Goal: Task Accomplishment & Management: Manage account settings

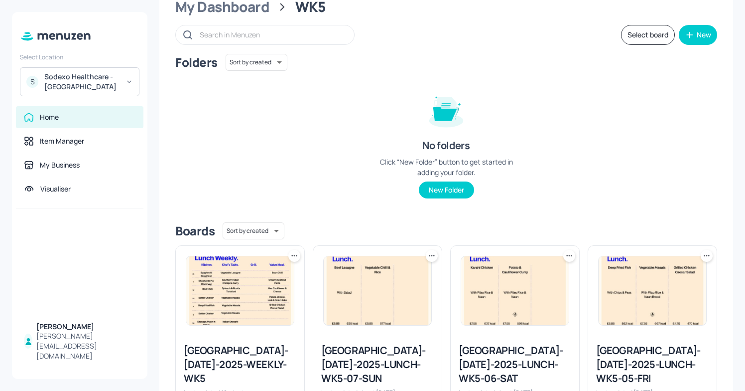
scroll to position [23, 0]
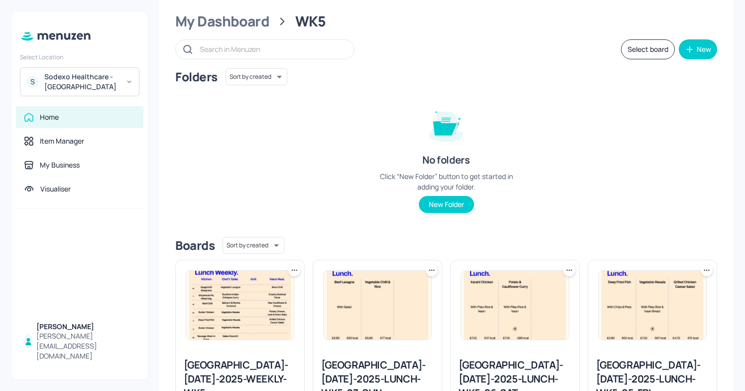
click at [98, 86] on div "Sodexo Healthcare - [GEOGRAPHIC_DATA]" at bounding box center [81, 82] width 75 height 20
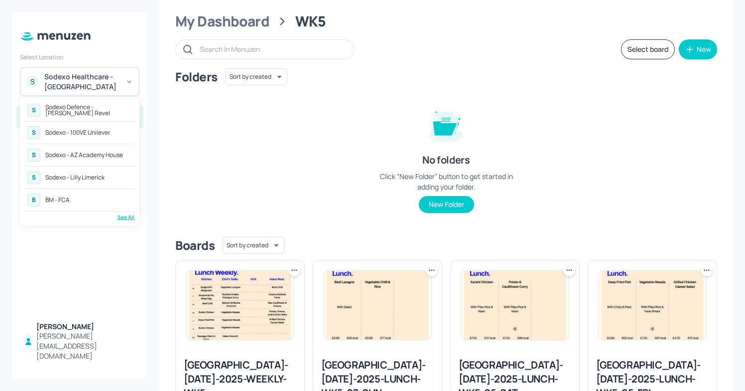
click at [100, 137] on div "S Sodexo - 100VE Unilever" at bounding box center [80, 133] width 110 height 18
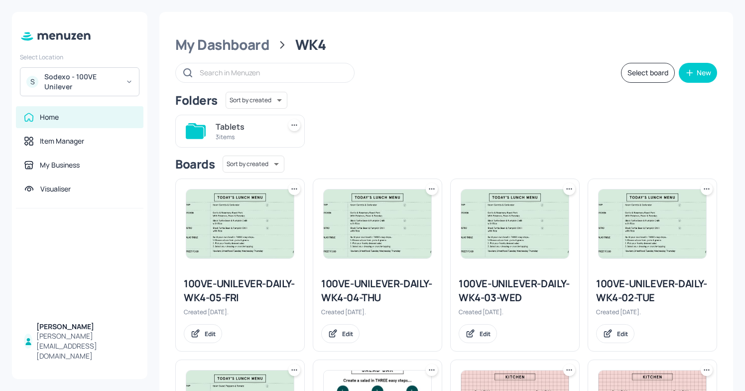
click at [349, 257] on img at bounding box center [378, 223] width 108 height 69
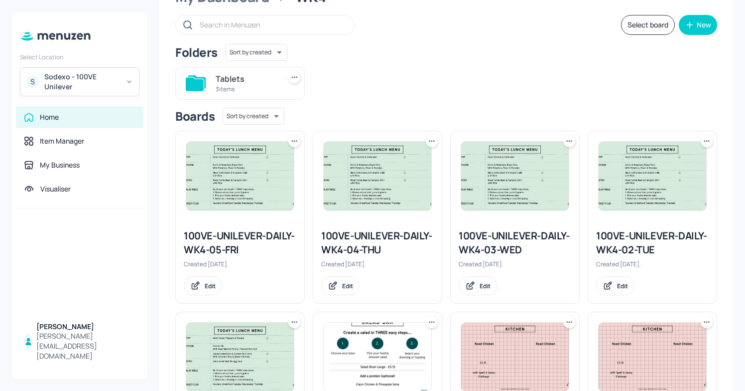
scroll to position [49, 0]
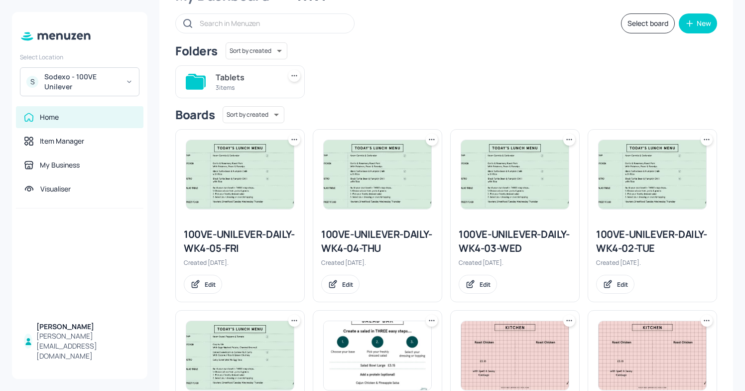
click at [370, 220] on div "100VE-UNILEVER-DAILY-WK4-04-THU Created [DATE]. Edit" at bounding box center [377, 260] width 129 height 82
click at [367, 238] on div "100VE-UNILEVER-DAILY-WK4-04-THU" at bounding box center [377, 241] width 113 height 28
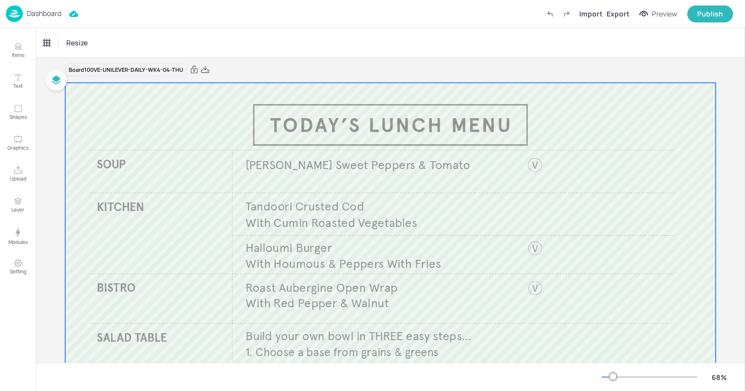
scroll to position [0, 0]
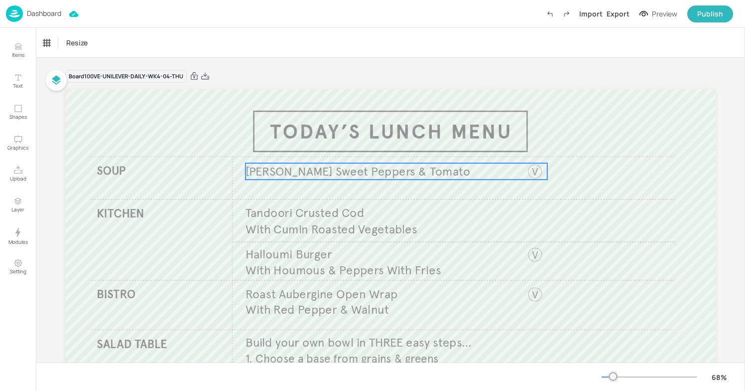
click at [358, 164] on span "[PERSON_NAME] Sweet Peppers & Tomato" at bounding box center [358, 171] width 225 height 15
click at [389, 147] on icon "Edit Item" at bounding box center [390, 146] width 8 height 8
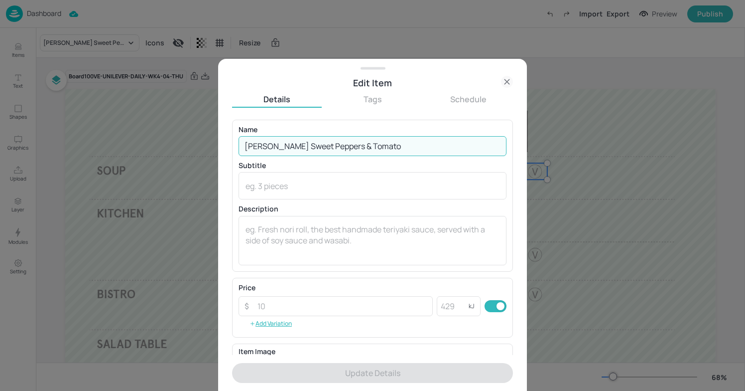
drag, startPoint x: 399, startPoint y: 146, endPoint x: 233, endPoint y: 144, distance: 165.9
click at [233, 144] on div "Name [PERSON_NAME] Sweet Peppers & Tomato ​ Subtitle x ​ Description x ​" at bounding box center [372, 196] width 281 height 152
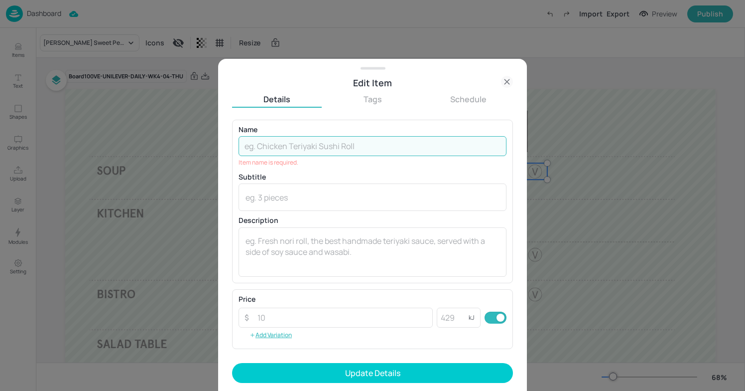
paste input "[PERSON_NAME] Minestrone"
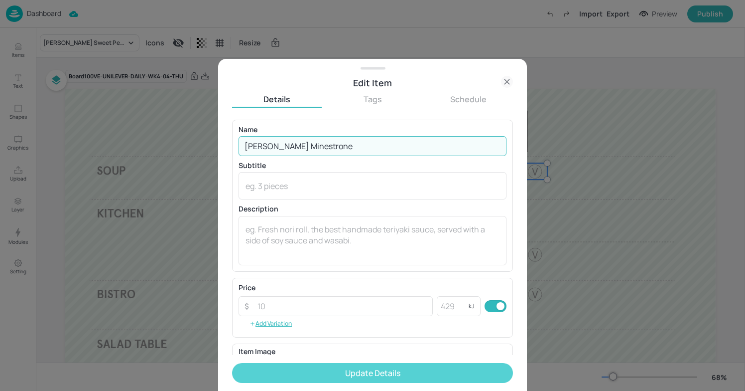
type input "Knorr Minestrone"
click at [355, 372] on button "Update Details" at bounding box center [372, 373] width 281 height 20
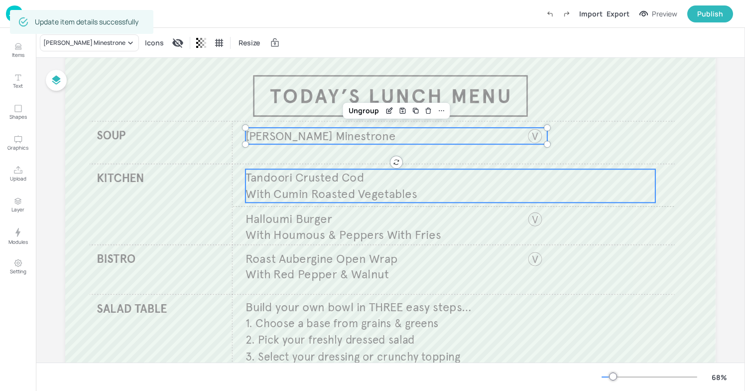
scroll to position [36, 0]
click at [484, 190] on p "With Cumin Roasted Vegetables" at bounding box center [421, 193] width 350 height 16
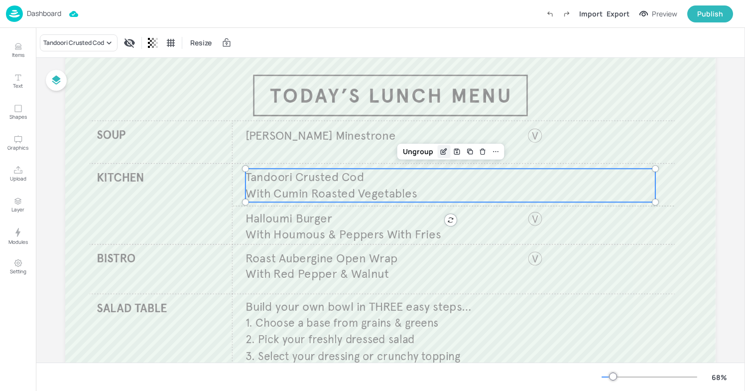
click at [443, 150] on icon "Edit Item" at bounding box center [445, 150] width 4 height 4
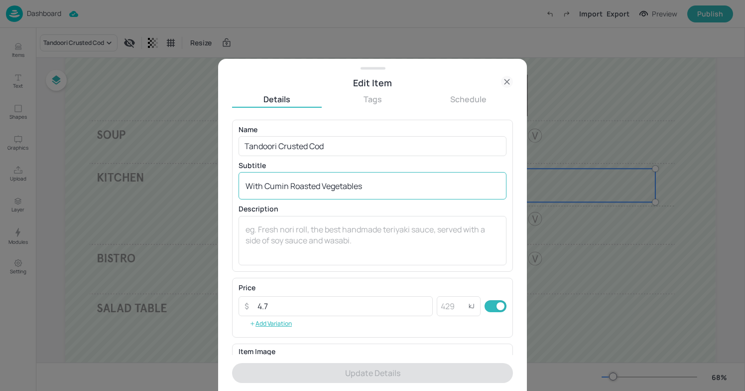
click at [289, 185] on textarea "With Cumin Roasted Vegetables" at bounding box center [373, 185] width 254 height 11
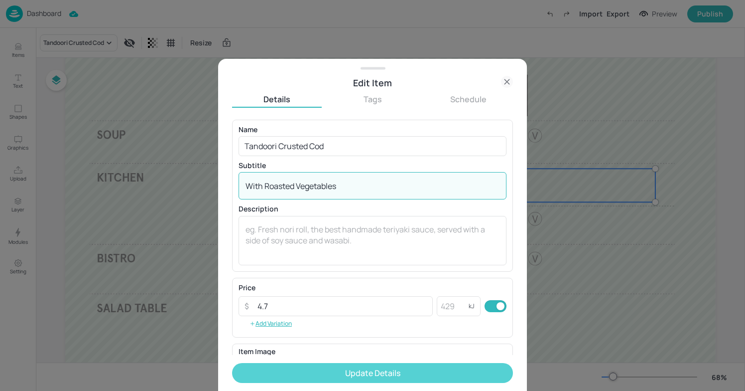
type textarea "With Roasted Vegetables"
click at [340, 379] on button "Update Details" at bounding box center [372, 373] width 281 height 20
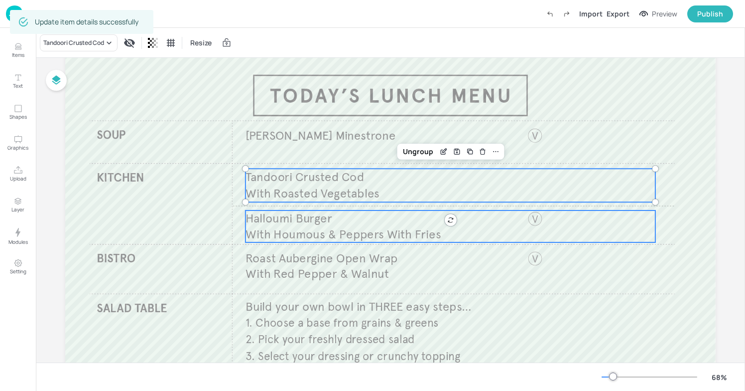
click at [289, 233] on span "With Houmous & Peppers With Fries" at bounding box center [343, 233] width 195 height 15
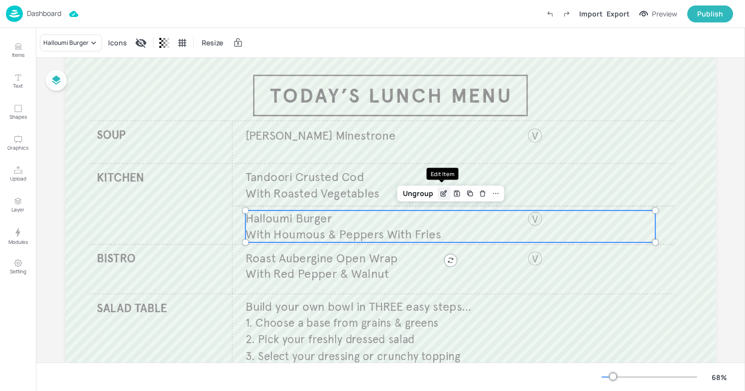
click at [440, 192] on icon "Edit Item" at bounding box center [444, 193] width 8 height 8
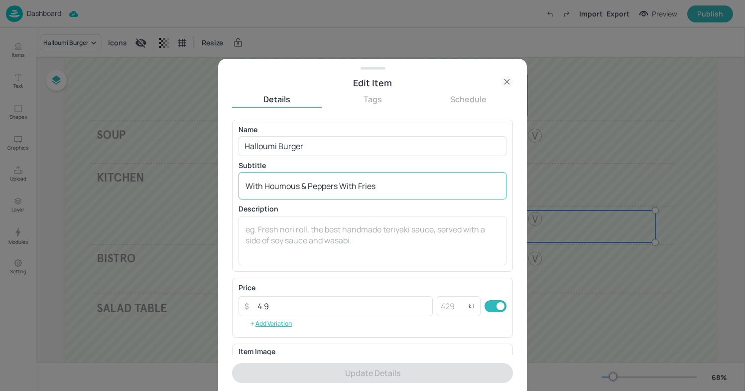
click at [384, 185] on textarea "With Houmous & Peppers With Fries" at bounding box center [373, 185] width 254 height 11
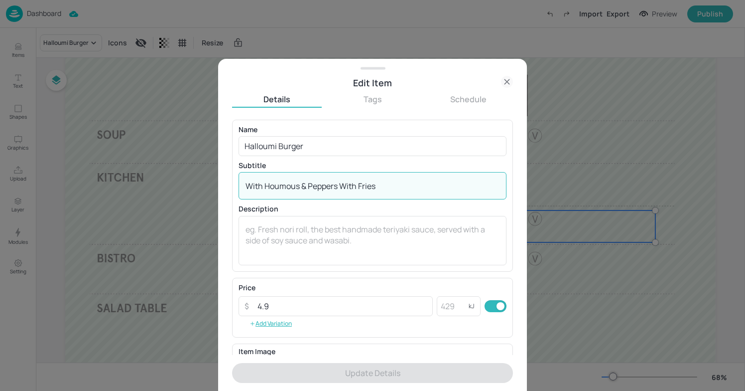
drag, startPoint x: 384, startPoint y: 185, endPoint x: 147, endPoint y: 172, distance: 236.5
click at [147, 172] on div "Edit Item Details Tags Schedule Name Halloumi Burger ​ Subtitle With Houmous & …" at bounding box center [372, 195] width 745 height 391
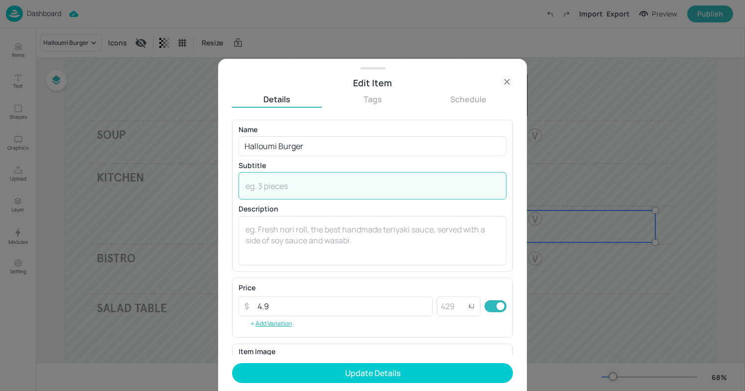
paste textarea "with Sweat Potato Fries"
click at [253, 186] on textarea "with Sweat Potato Fries" at bounding box center [373, 185] width 254 height 11
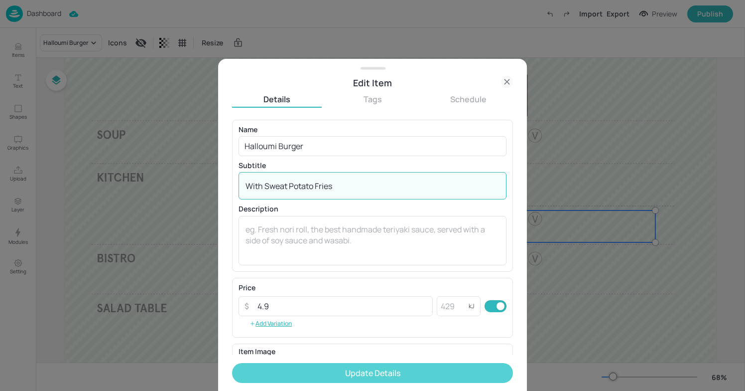
type textarea "With Sweat Potato Fries"
click at [365, 381] on button "Update Details" at bounding box center [372, 373] width 281 height 20
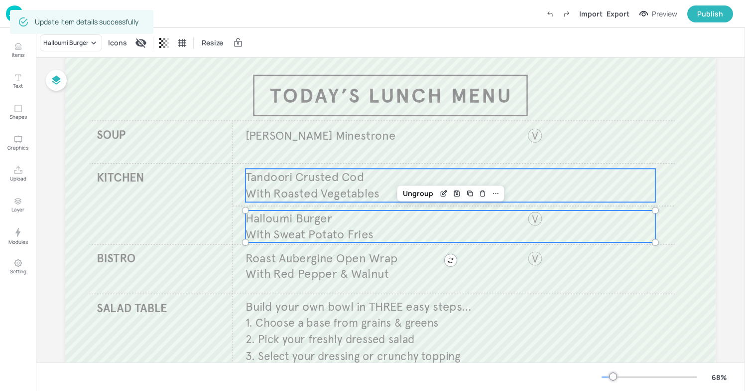
click at [303, 177] on span "Tandoori Crusted Cod" at bounding box center [305, 176] width 119 height 15
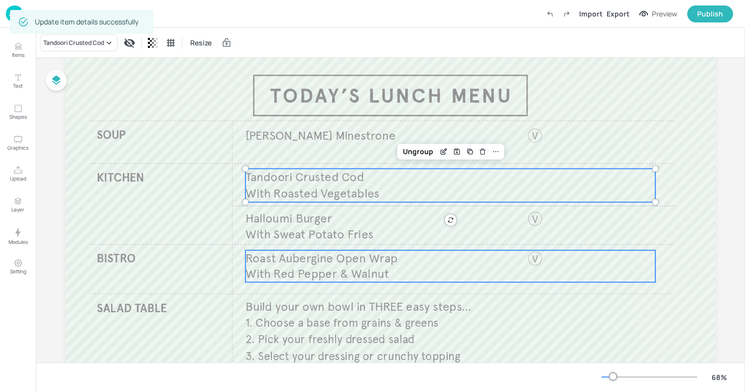
click at [293, 275] on span "With Red Pepper & Walnut" at bounding box center [317, 273] width 143 height 15
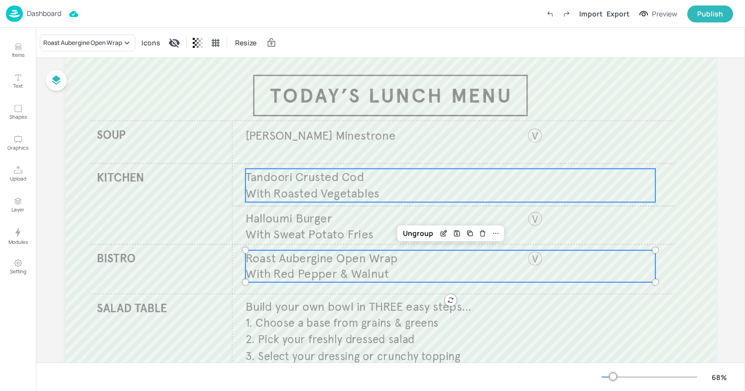
click at [301, 177] on span "Tandoori Crusted Cod" at bounding box center [305, 176] width 119 height 15
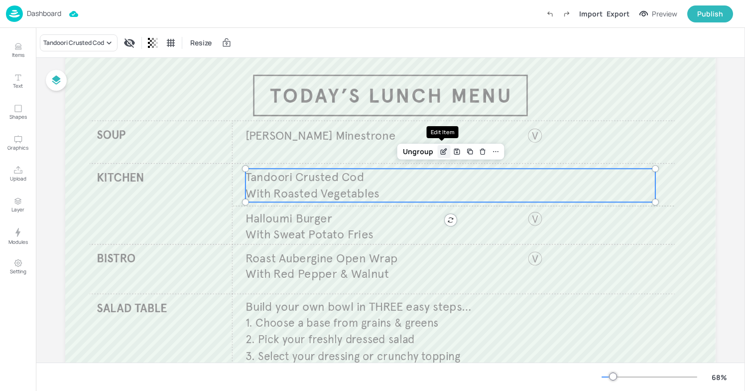
click at [443, 151] on icon "Edit Item" at bounding box center [444, 151] width 8 height 8
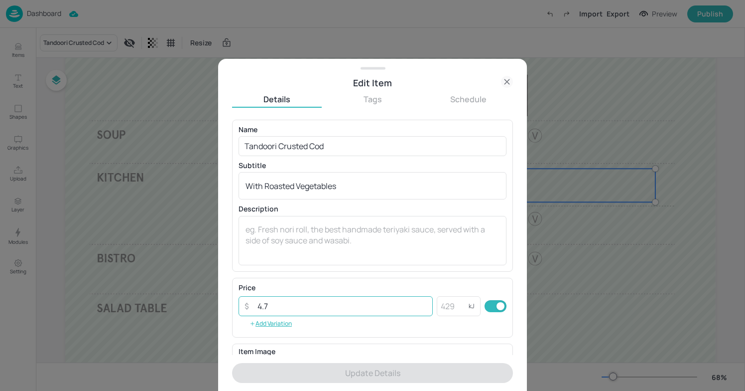
click at [331, 311] on input "4.7" at bounding box center [342, 306] width 181 height 20
type input "4"
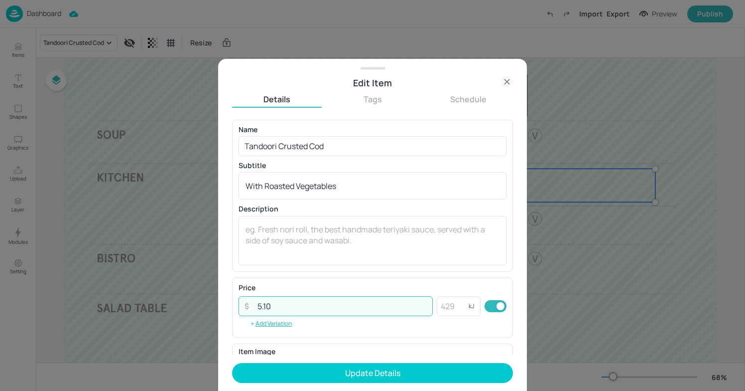
click at [263, 306] on input "5.10" at bounding box center [342, 306] width 181 height 20
click at [254, 306] on input "5.10" at bounding box center [342, 306] width 181 height 20
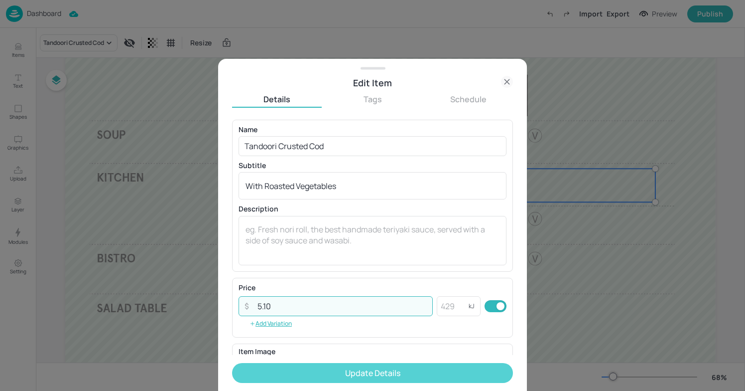
type input "5.10"
click at [323, 373] on button "Update Details" at bounding box center [372, 373] width 281 height 20
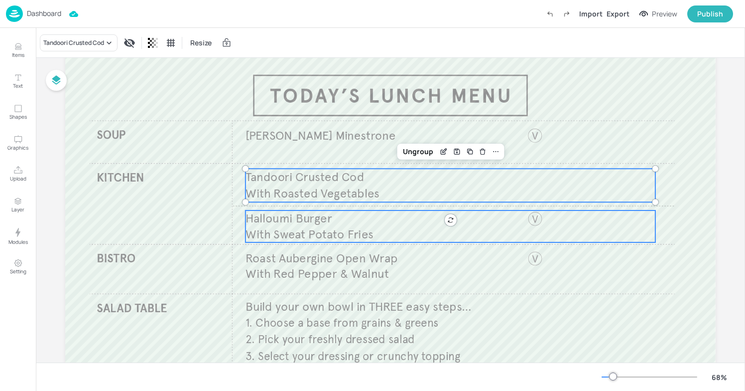
click at [396, 227] on p "With Sweat Potato Fries" at bounding box center [421, 234] width 350 height 16
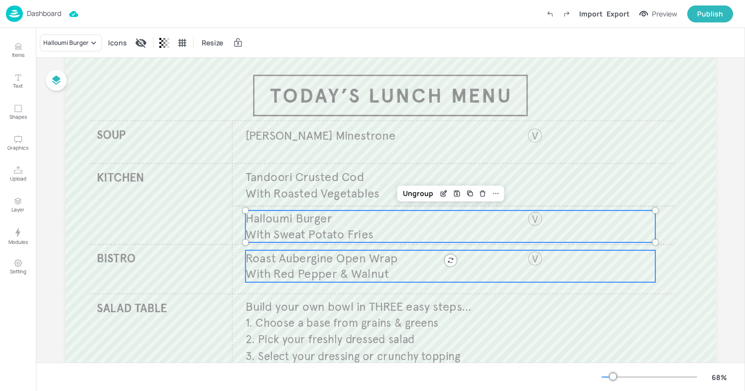
click at [373, 262] on span "Roast Aubergine Open Wrap" at bounding box center [322, 258] width 152 height 15
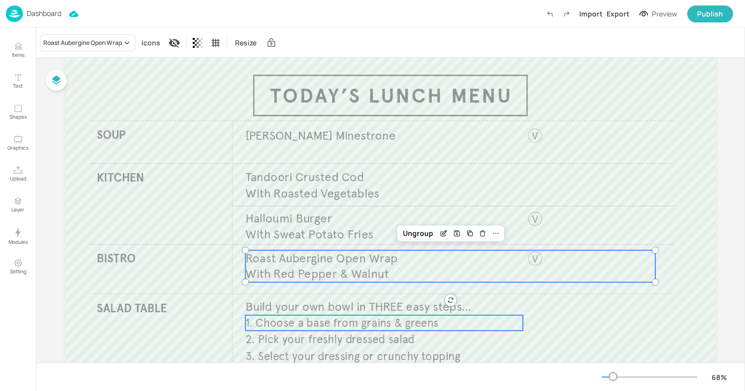
click at [342, 324] on span "1. Choose a base from grains & greens" at bounding box center [342, 322] width 193 height 14
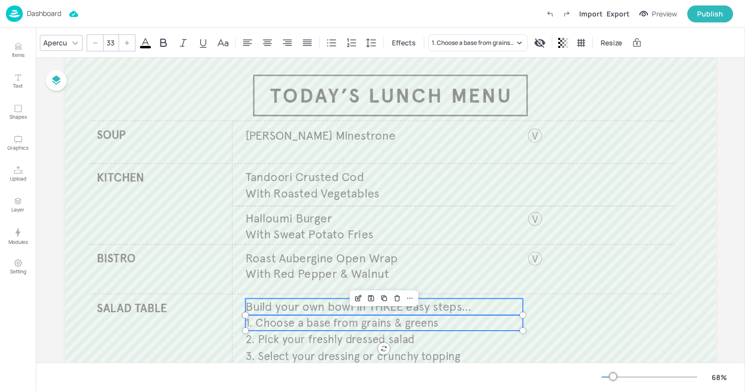
click at [307, 303] on span "Build your own bowl in THREE easy steps…" at bounding box center [359, 306] width 226 height 15
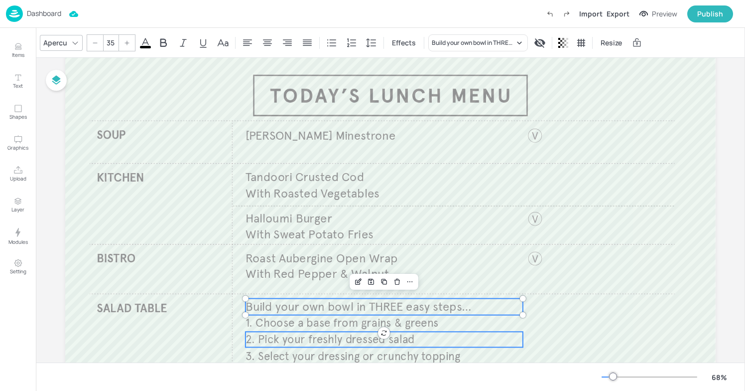
click at [305, 332] on span "2. Pick your freshly dressed salad" at bounding box center [330, 339] width 169 height 14
type input "33"
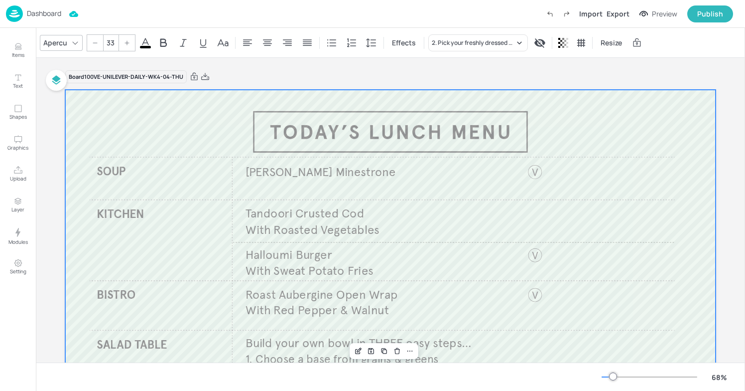
click at [412, 99] on div at bounding box center [390, 273] width 651 height 366
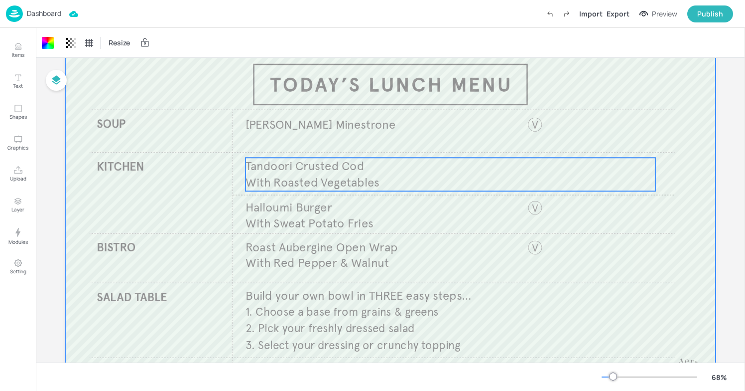
scroll to position [118, 0]
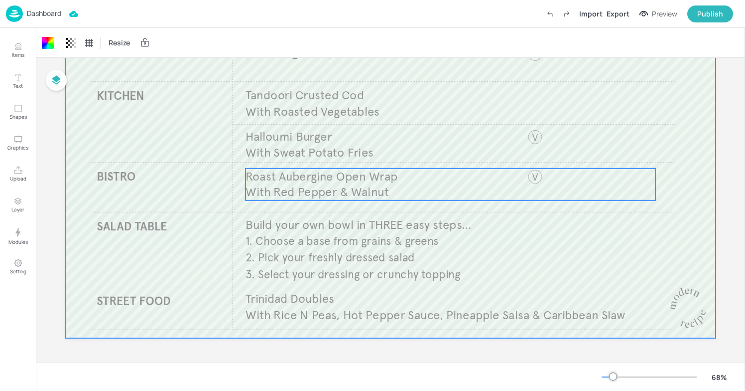
click at [407, 192] on p "With Red Pepper & Walnut" at bounding box center [421, 192] width 350 height 16
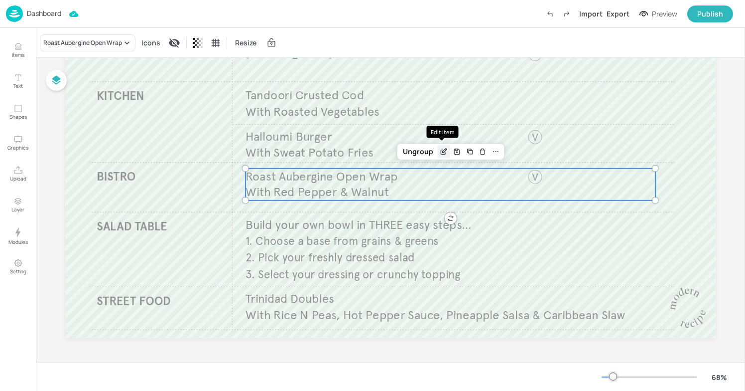
click at [441, 146] on div "Edit Item" at bounding box center [443, 151] width 13 height 13
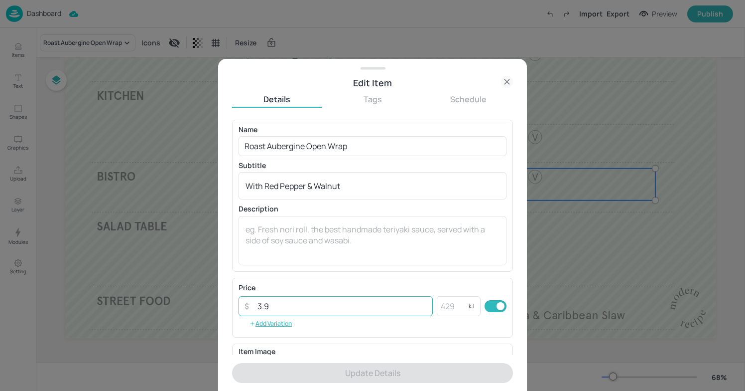
click at [299, 306] on input "3.9" at bounding box center [342, 306] width 181 height 20
type input "3"
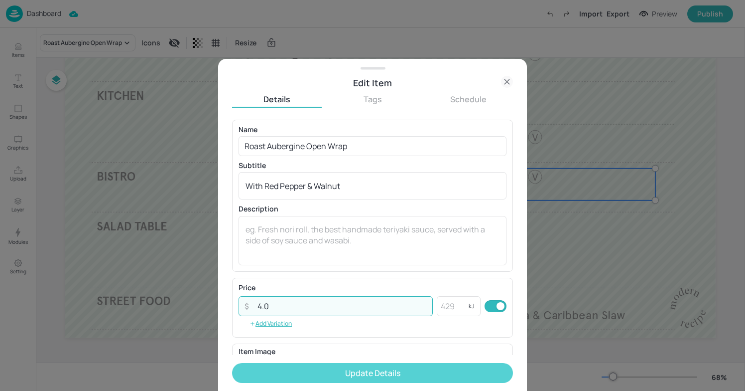
type input "4.0"
click at [338, 368] on button "Update Details" at bounding box center [372, 373] width 281 height 20
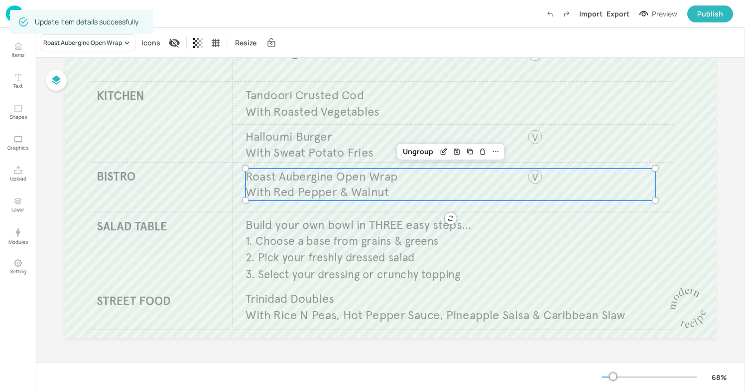
click at [371, 239] on span "1. Choose a base from grains & greens" at bounding box center [342, 241] width 193 height 14
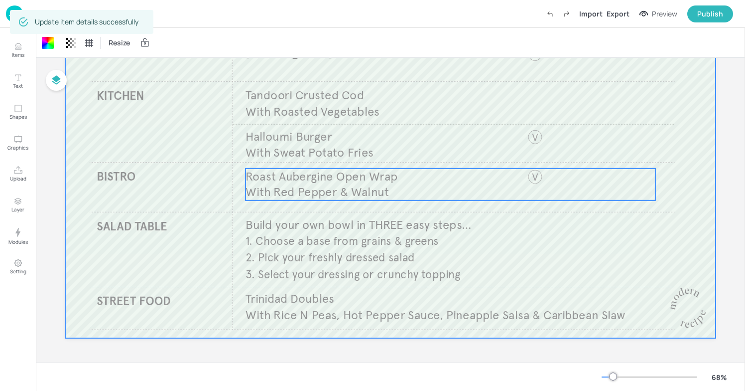
click at [383, 185] on span "With Red Pepper & Walnut" at bounding box center [317, 191] width 143 height 15
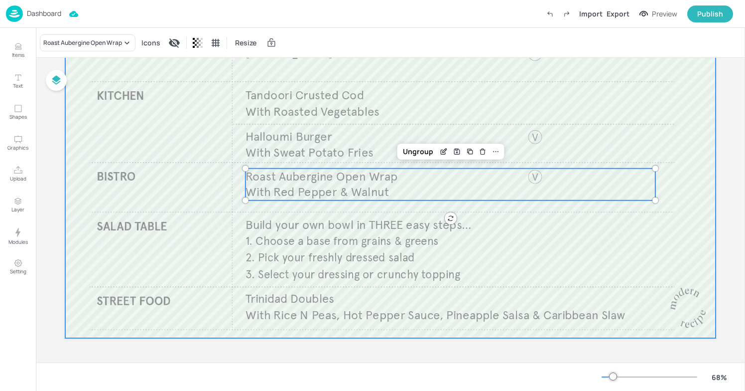
click at [329, 124] on div at bounding box center [390, 155] width 651 height 366
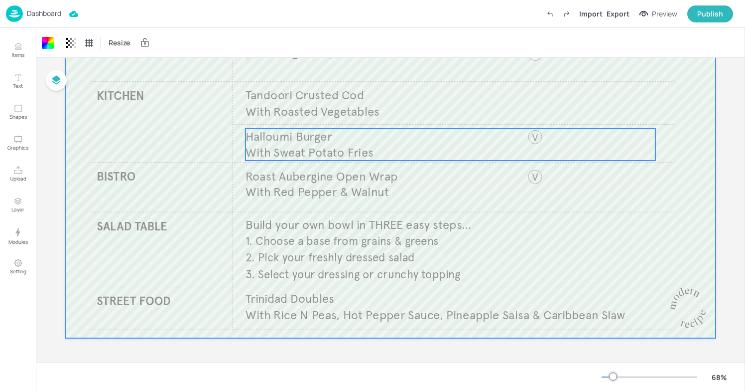
click at [303, 149] on span "With Sweat Potato Fries" at bounding box center [310, 151] width 128 height 15
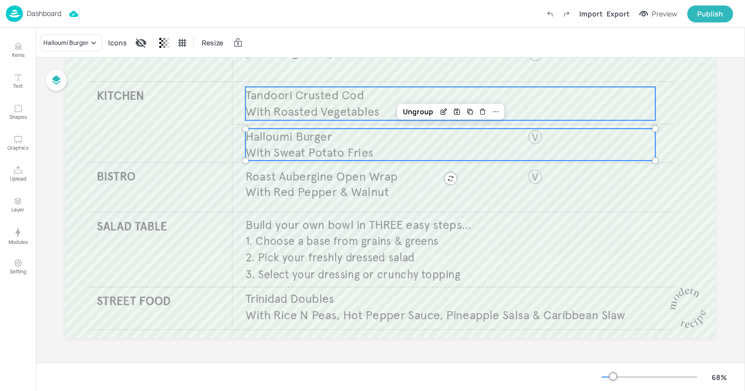
click at [319, 110] on span "With Roasted Vegetables" at bounding box center [313, 111] width 134 height 15
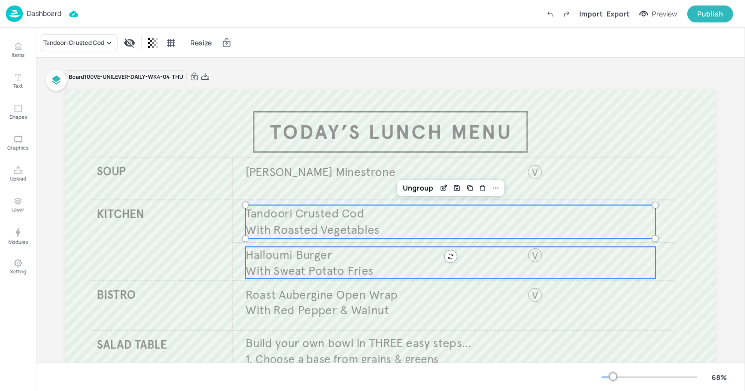
click at [323, 267] on span "With Sweat Potato Fries" at bounding box center [310, 270] width 128 height 15
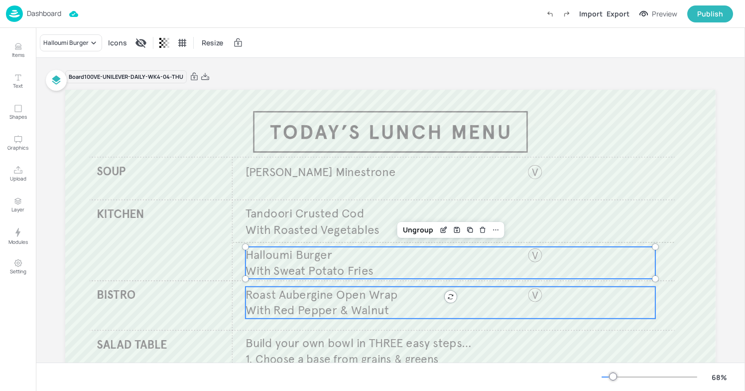
click at [324, 317] on p "With Red Pepper & Walnut" at bounding box center [421, 310] width 350 height 16
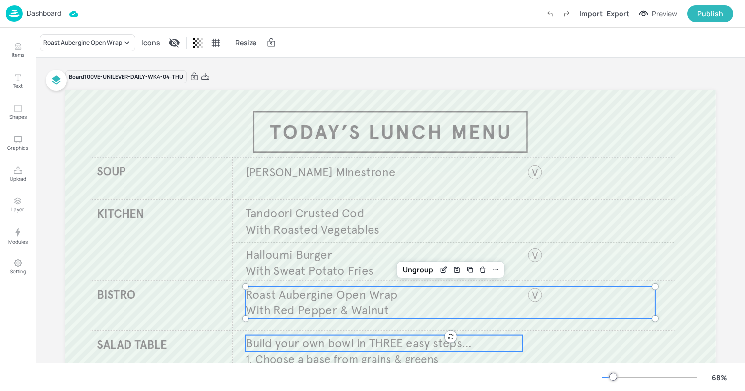
click at [320, 341] on span "Build your own bowl in THREE easy steps…" at bounding box center [359, 342] width 226 height 15
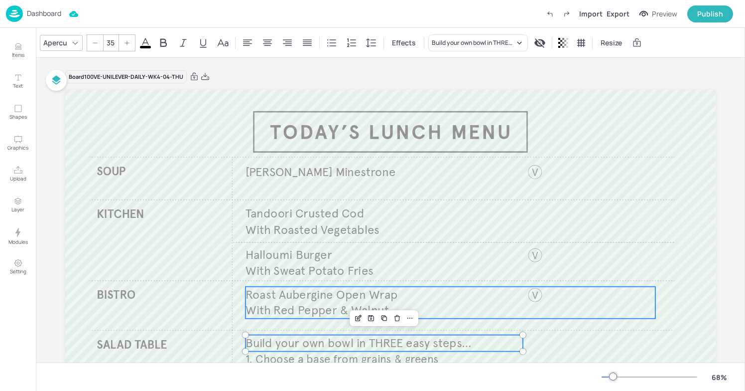
click at [307, 307] on span "With Red Pepper & Walnut" at bounding box center [317, 309] width 143 height 15
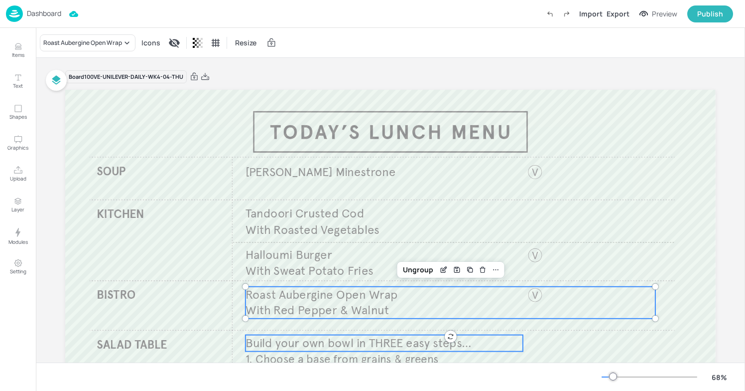
click at [351, 342] on span "Build your own bowl in THREE easy steps…" at bounding box center [359, 342] width 226 height 15
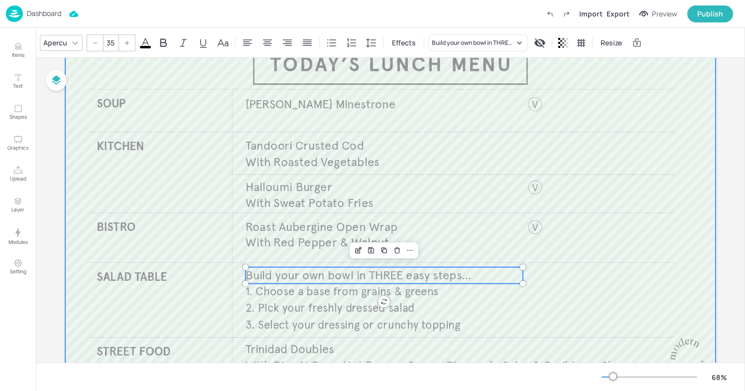
scroll to position [71, 0]
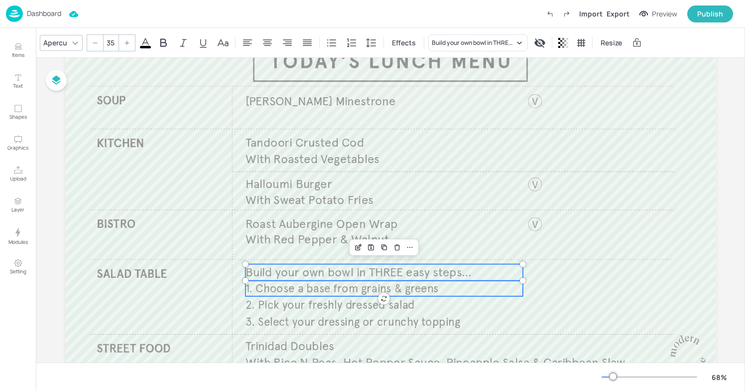
click at [331, 281] on span "1. Choose a base from grains & greens" at bounding box center [342, 288] width 193 height 14
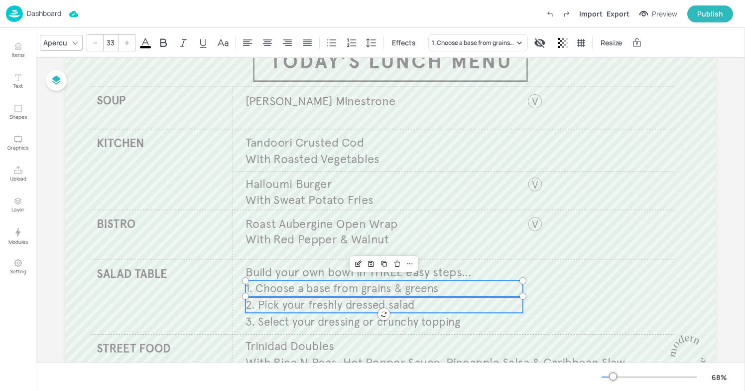
click at [323, 301] on span "2. Pick your freshly dressed salad" at bounding box center [330, 305] width 169 height 14
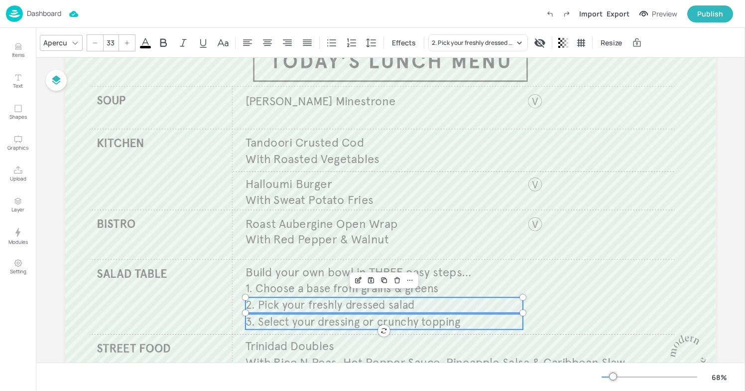
click at [316, 317] on span "3. Select your dressing or crunchy topping" at bounding box center [353, 321] width 215 height 14
type input "33"
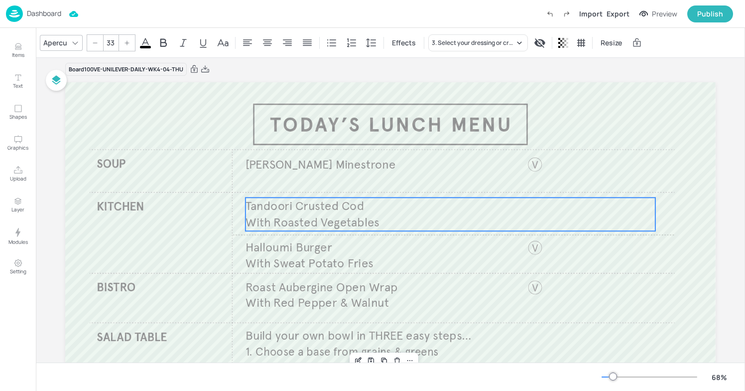
scroll to position [0, 0]
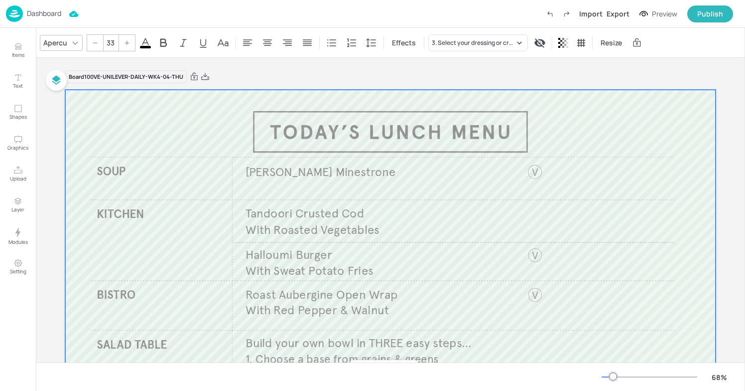
click at [610, 112] on div at bounding box center [390, 273] width 651 height 366
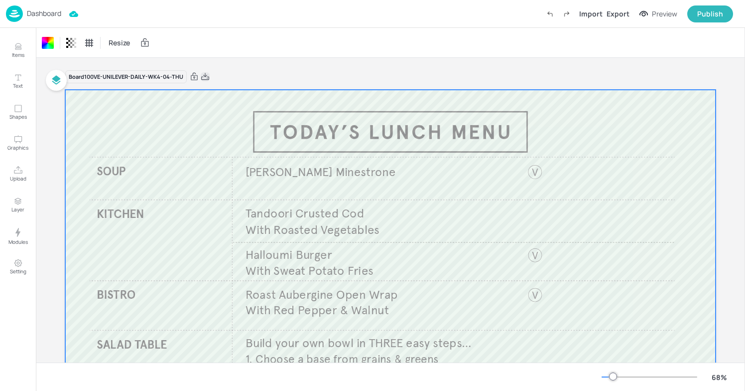
click at [203, 77] on icon at bounding box center [205, 77] width 9 height 10
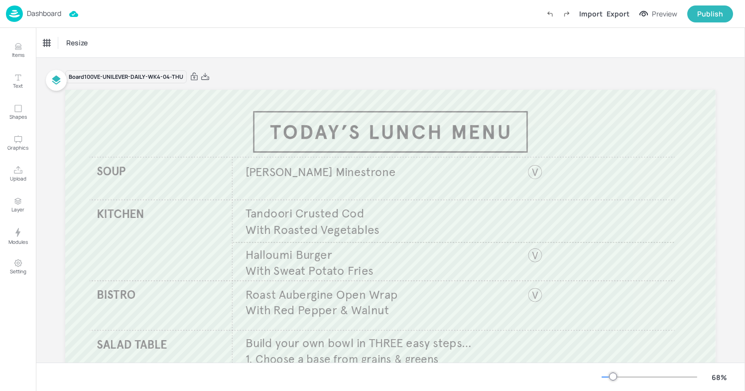
click at [37, 17] on p "Dashboard" at bounding box center [44, 13] width 34 height 7
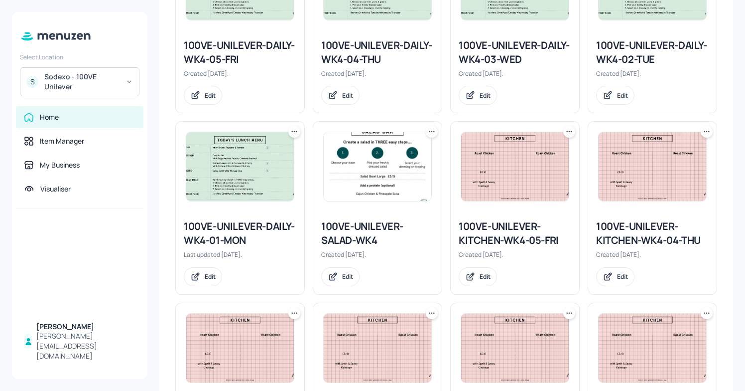
scroll to position [241, 0]
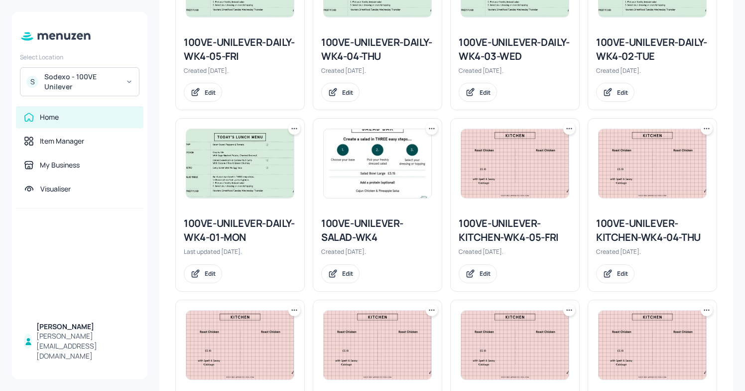
click at [614, 233] on div "100VE-UNILEVER-KITCHEN-WK4-04-THU" at bounding box center [652, 230] width 113 height 28
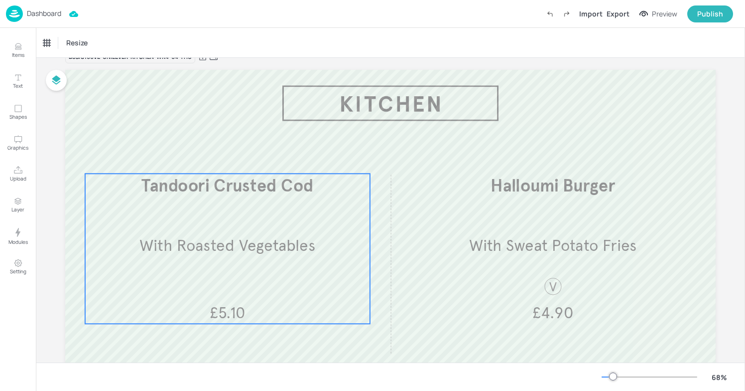
scroll to position [17, 0]
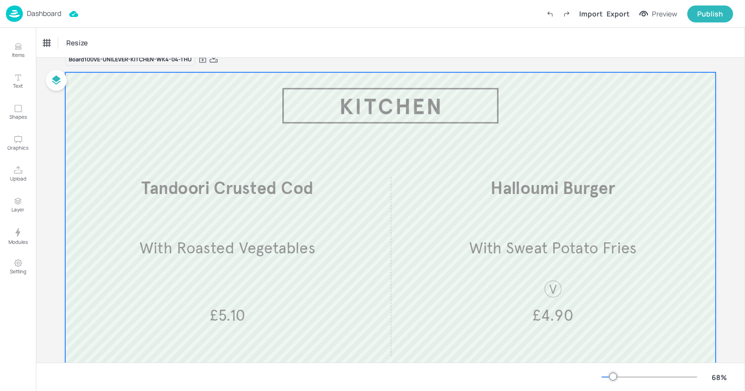
click at [209, 141] on div at bounding box center [390, 255] width 651 height 366
click at [213, 62] on icon at bounding box center [214, 58] width 8 height 7
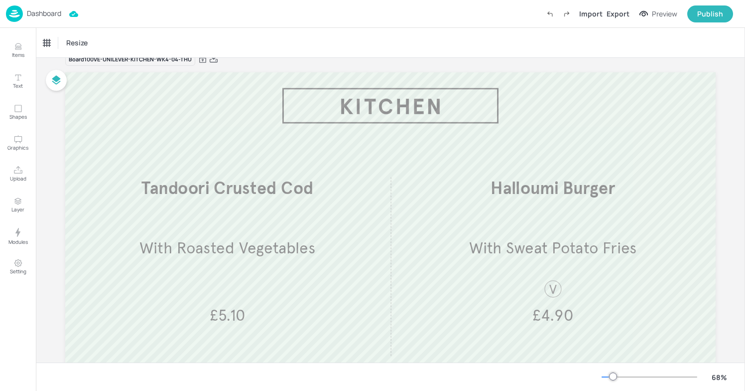
click at [28, 10] on p "Dashboard" at bounding box center [44, 13] width 34 height 7
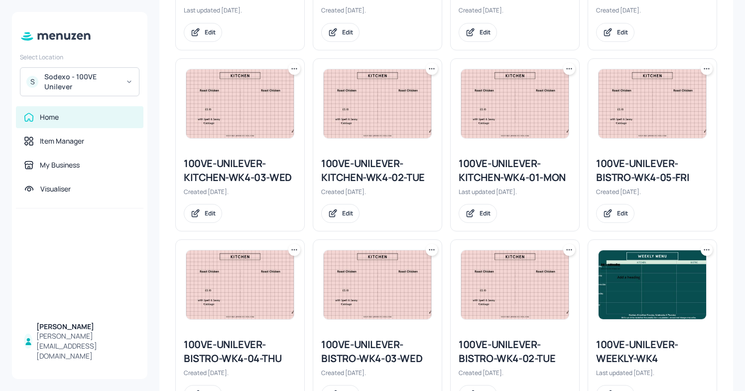
scroll to position [487, 0]
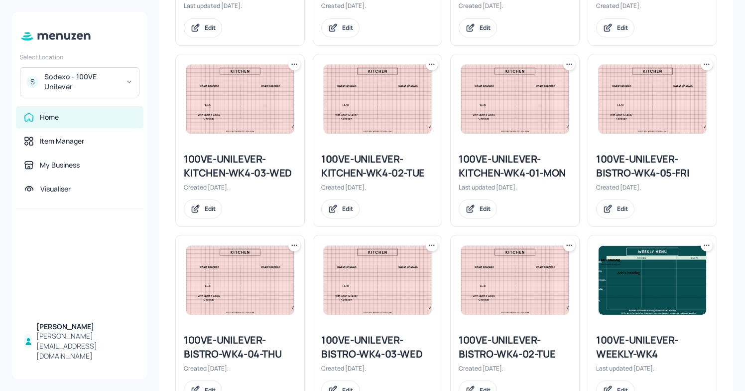
click at [223, 308] on img at bounding box center [240, 280] width 108 height 69
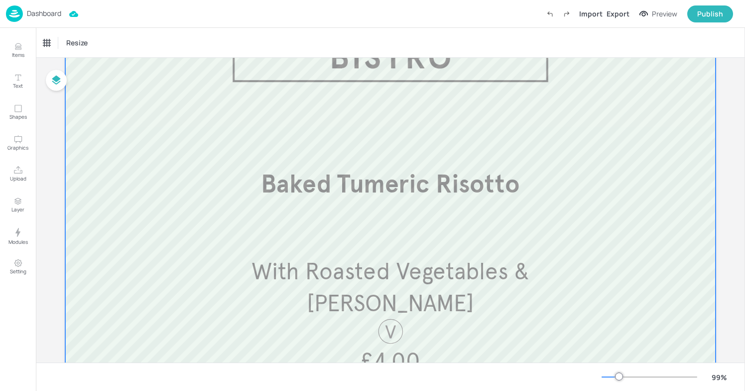
scroll to position [85, 0]
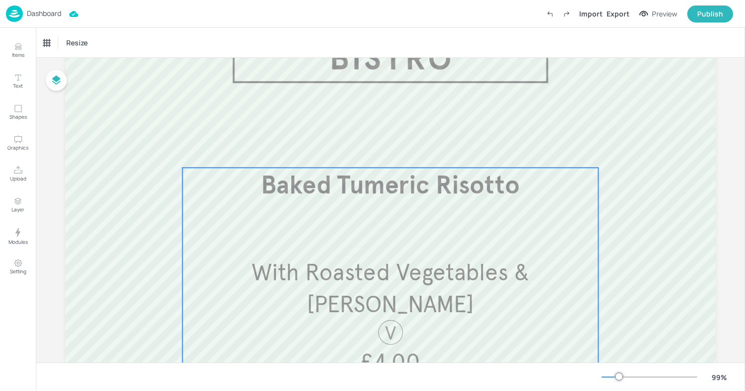
click at [402, 187] on span "Baked Tumeric Risotto" at bounding box center [390, 184] width 259 height 31
click at [385, 148] on icon "Edit Item" at bounding box center [385, 148] width 1 height 1
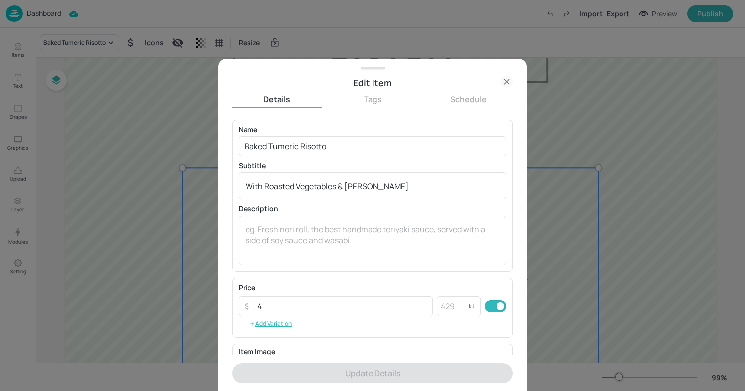
click at [383, 148] on input "Baked Tumeric Risotto" at bounding box center [373, 146] width 268 height 20
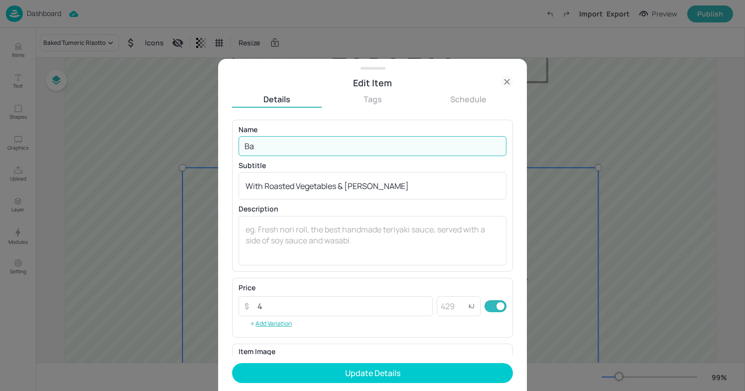
type input "B"
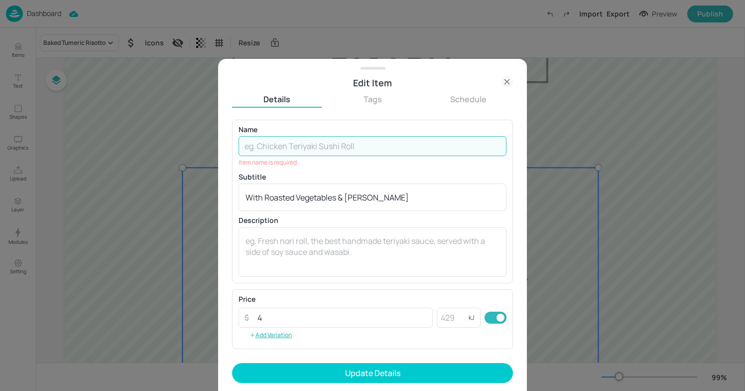
paste input "Roasted Aubergine, Red Pepper Houmous & Walnut Open Wrap"
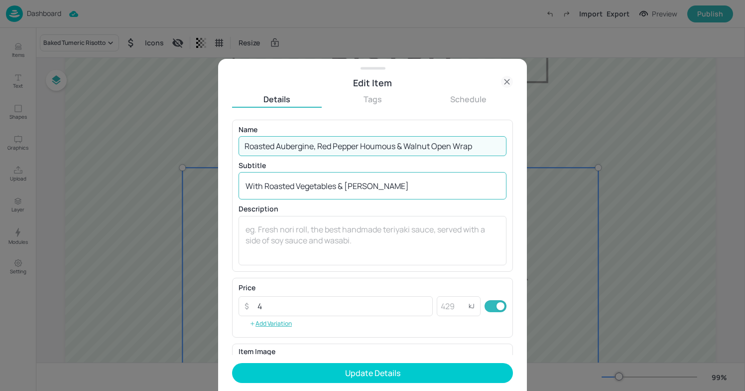
type input "Roasted Aubergine, Red Pepper Houmous & Walnut Open Wrap"
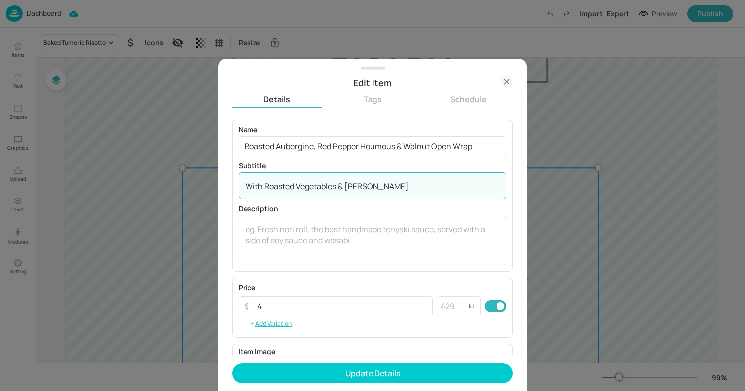
drag, startPoint x: 427, startPoint y: 184, endPoint x: 181, endPoint y: 183, distance: 245.6
click at [181, 183] on div "Edit Item Details Tags Schedule Name Roasted Aubergine, Red Pepper Houmous & Wa…" at bounding box center [372, 195] width 745 height 391
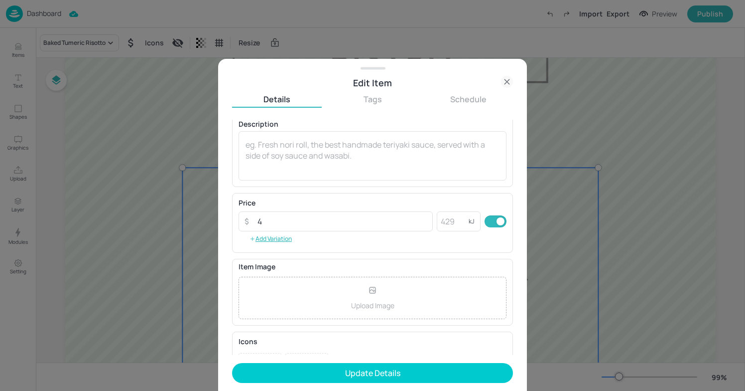
scroll to position [87, 0]
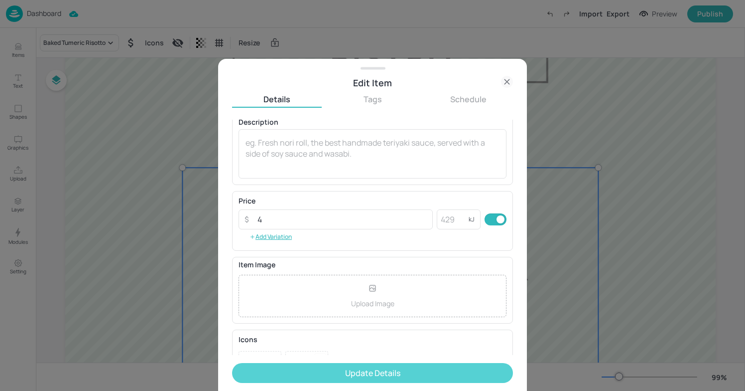
click at [405, 370] on button "Update Details" at bounding box center [372, 373] width 281 height 20
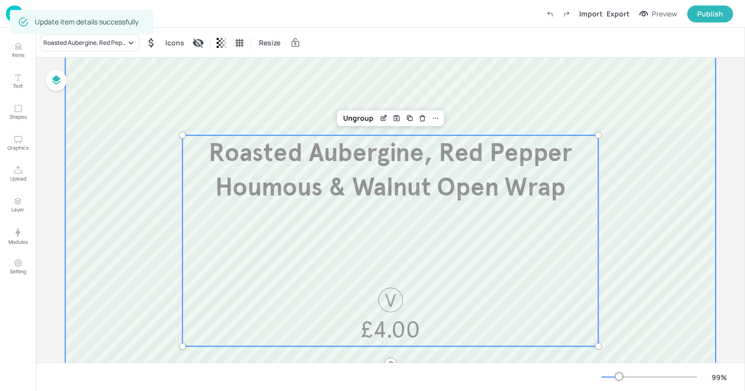
scroll to position [104, 0]
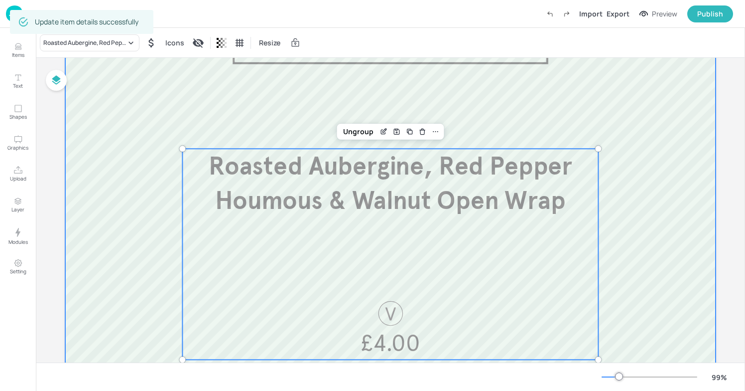
click at [679, 189] on div at bounding box center [390, 253] width 651 height 535
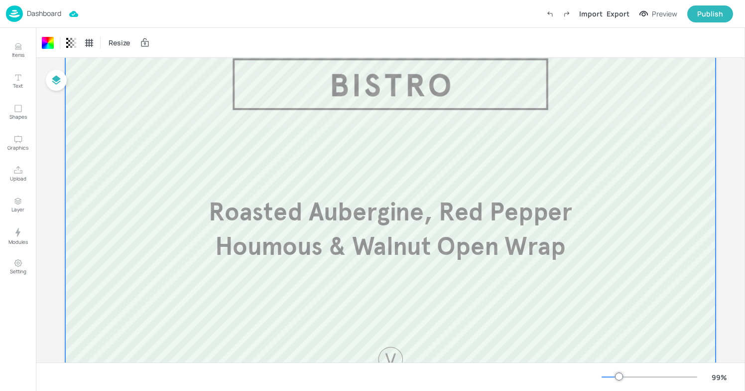
scroll to position [0, 0]
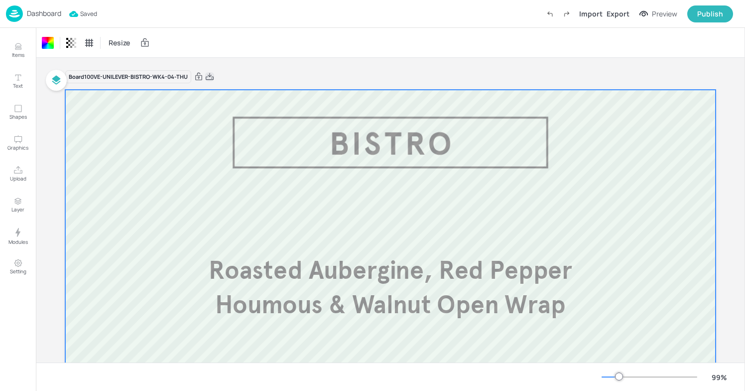
click at [211, 78] on icon at bounding box center [209, 77] width 9 height 10
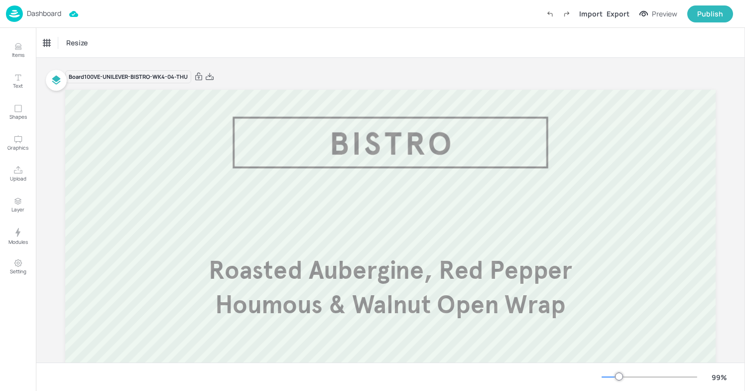
click at [18, 9] on img at bounding box center [14, 13] width 17 height 16
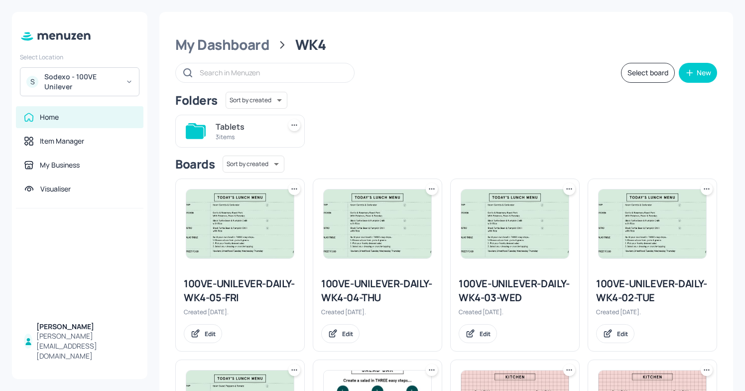
click at [227, 131] on div "Tablets" at bounding box center [246, 127] width 61 height 12
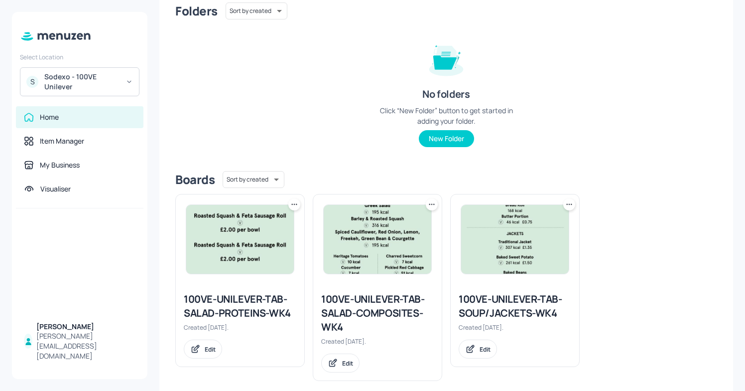
scroll to position [99, 0]
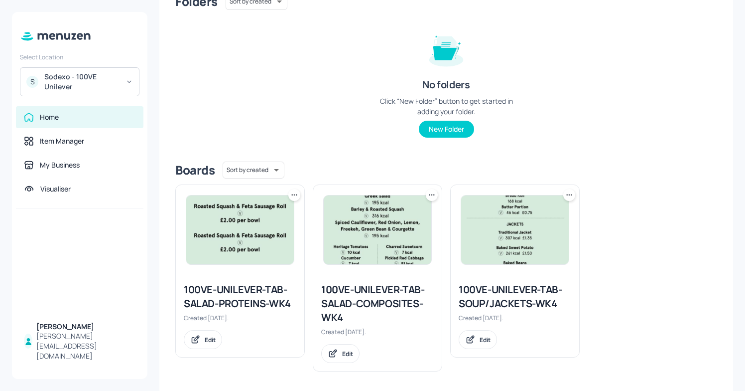
click at [507, 292] on div "100VE-UNILEVER-TAB-SOUP/JACKETS-WK4" at bounding box center [515, 296] width 113 height 28
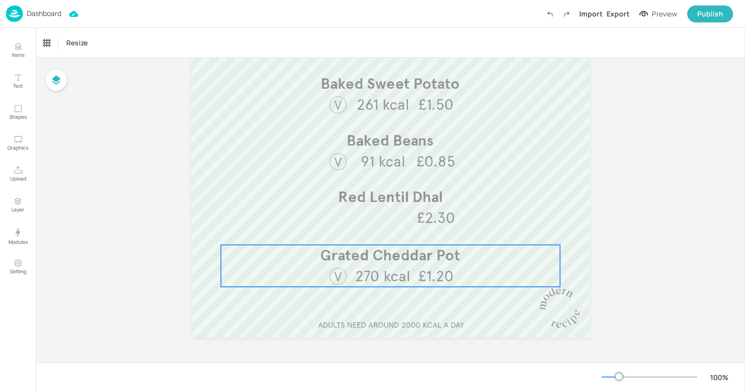
scroll to position [389, 0]
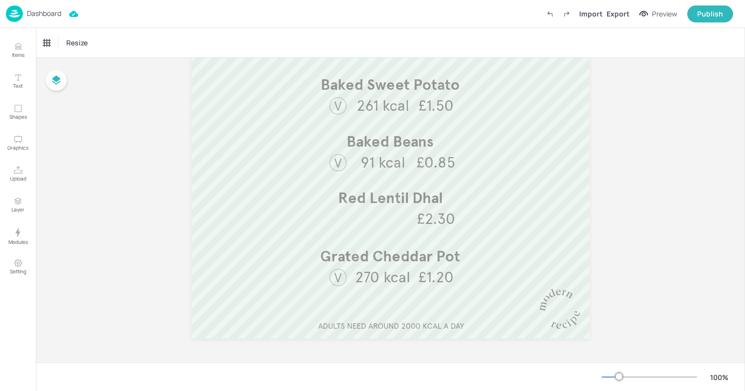
click at [17, 12] on img at bounding box center [14, 13] width 17 height 16
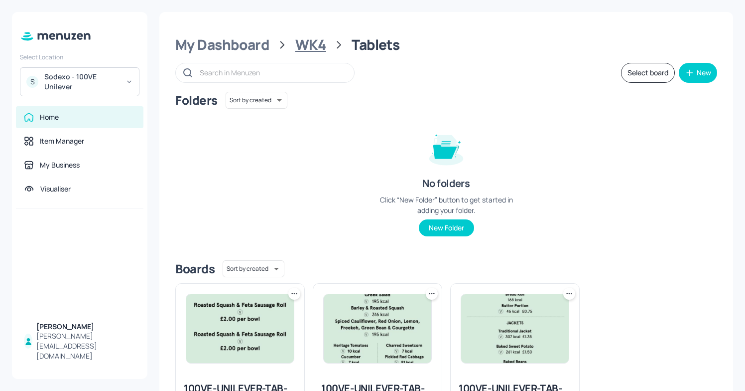
click at [317, 44] on div "WK4" at bounding box center [310, 45] width 31 height 18
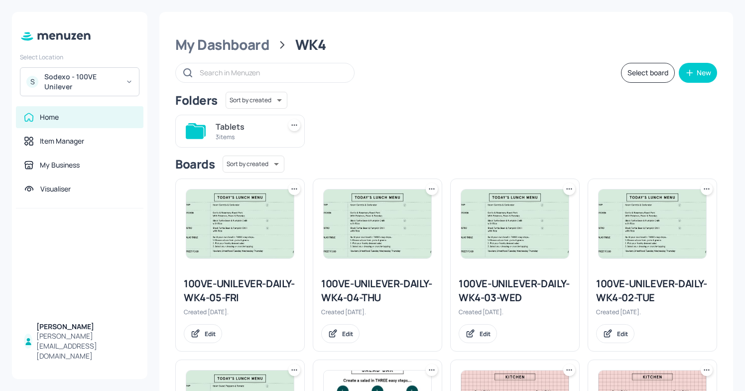
click at [225, 120] on div "Tablets 3 items" at bounding box center [246, 131] width 61 height 24
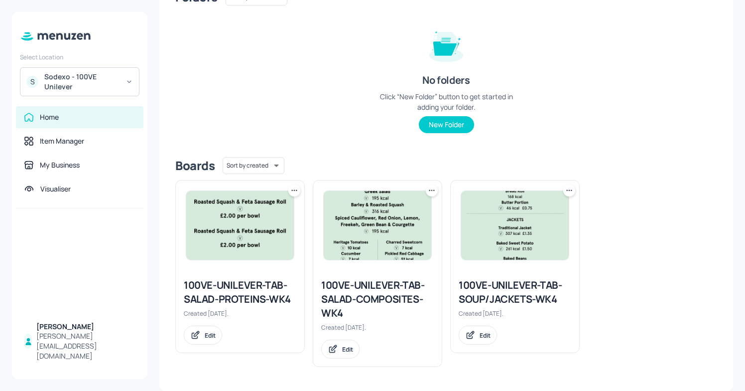
scroll to position [102, 0]
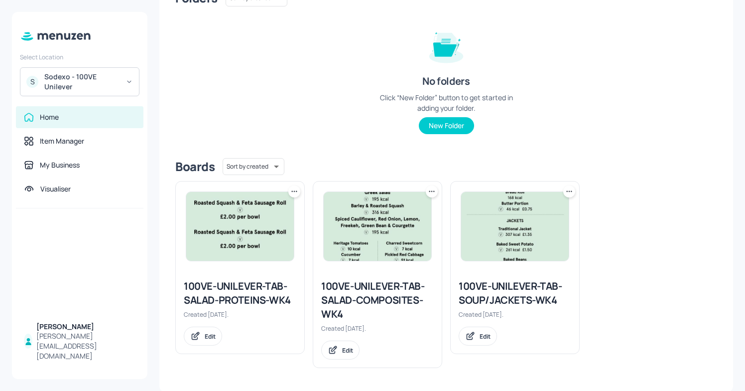
click at [510, 269] on div at bounding box center [515, 226] width 129 height 90
click at [500, 293] on div "100VE-UNILEVER-TAB-SOUP/JACKETS-WK4" at bounding box center [515, 293] width 113 height 28
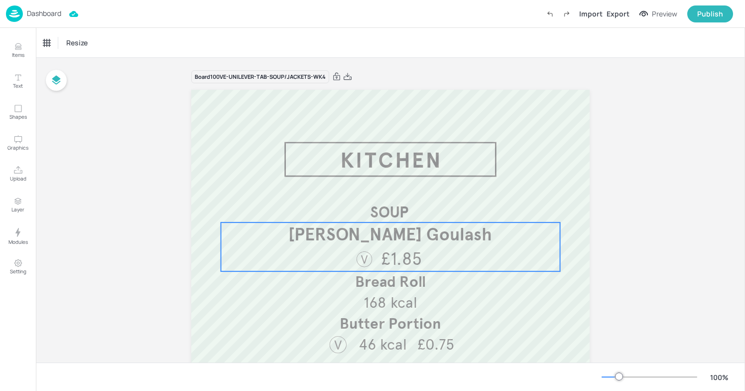
click at [412, 253] on span "£1.85" at bounding box center [401, 259] width 41 height 22
click at [380, 205] on icon "Edit Item" at bounding box center [384, 205] width 8 height 8
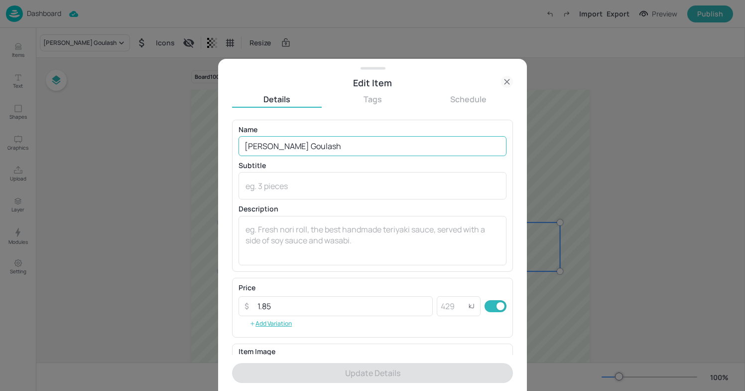
click at [303, 147] on input "Knorr Goulash" at bounding box center [373, 146] width 268 height 20
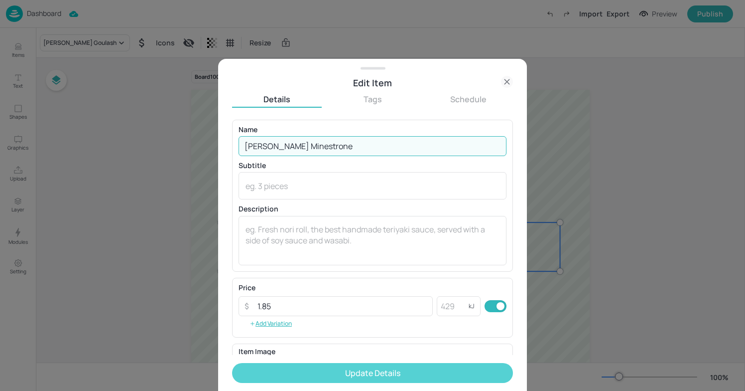
type input "Knorr Minestrone"
click at [371, 369] on button "Update Details" at bounding box center [372, 373] width 281 height 20
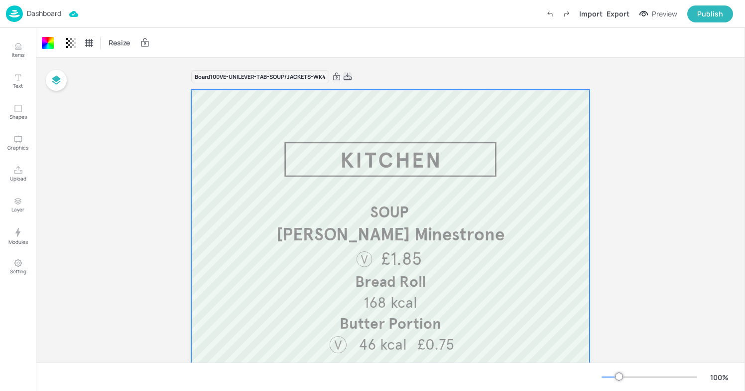
click at [347, 78] on icon at bounding box center [347, 77] width 9 height 10
